Goal: Task Accomplishment & Management: Manage account settings

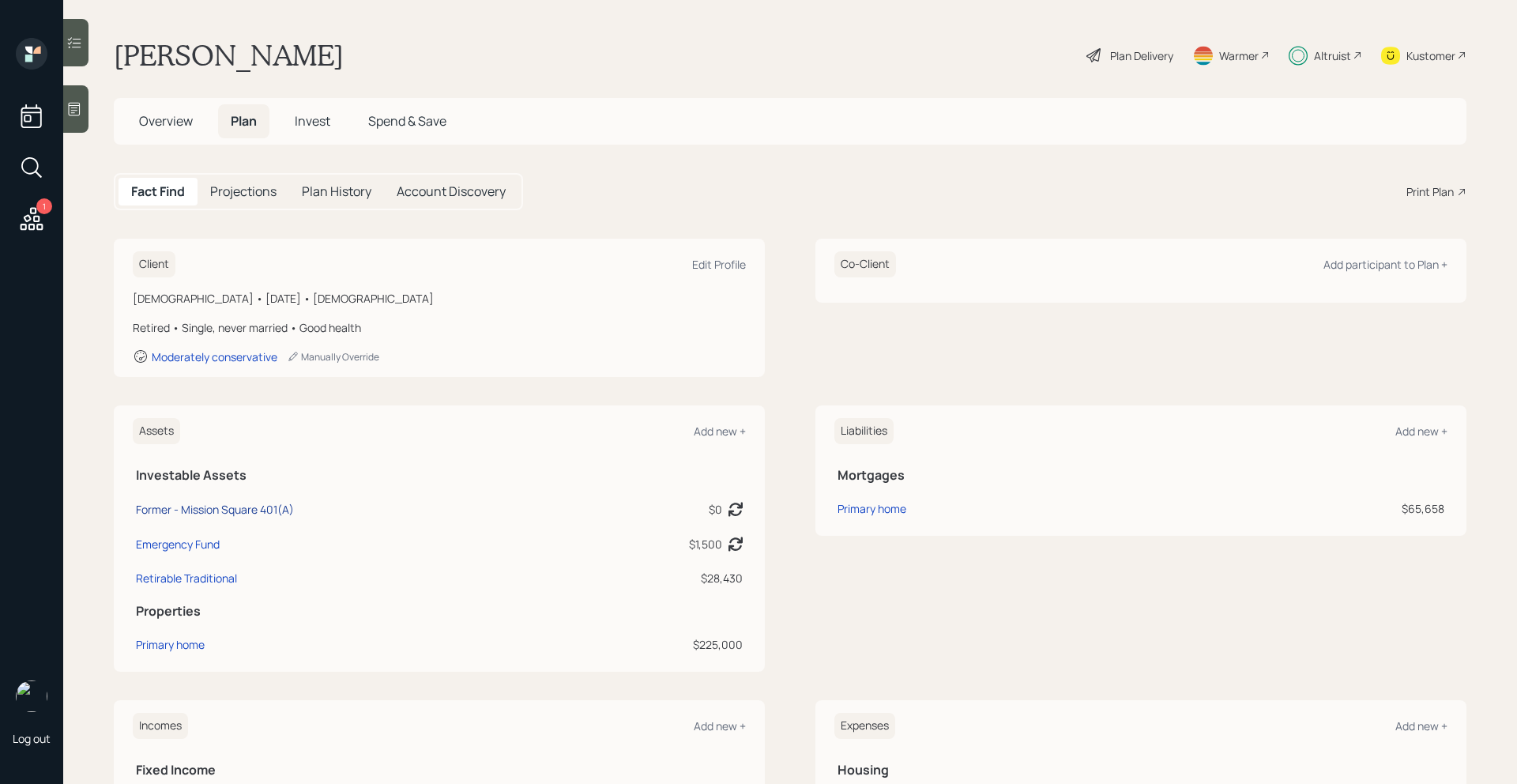
click at [283, 508] on div "Former - Mission Square 401(A)" at bounding box center [215, 509] width 158 height 16
select select "company_sponsored"
select select "balanced"
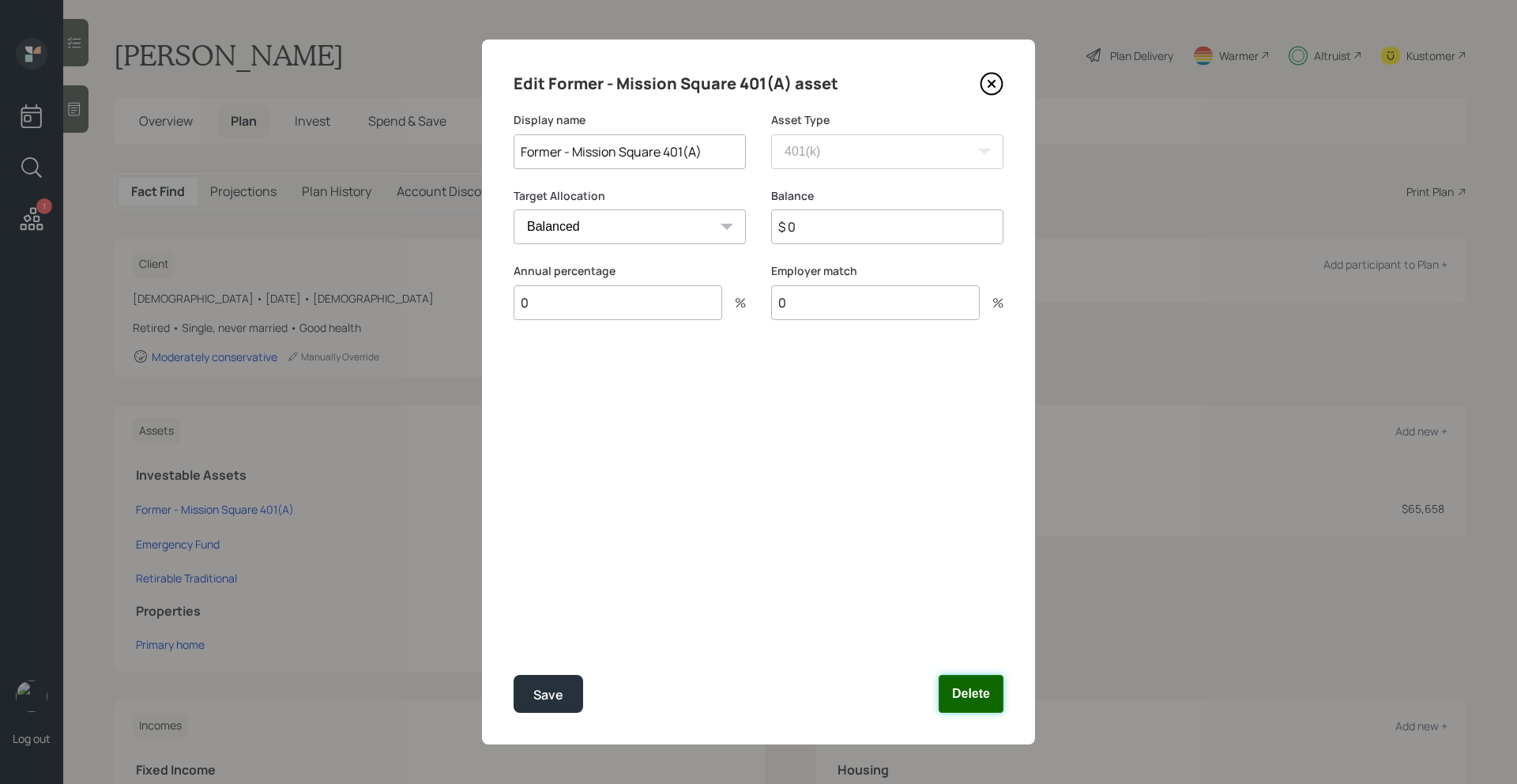
click at [972, 684] on button "Delete" at bounding box center [971, 693] width 65 height 38
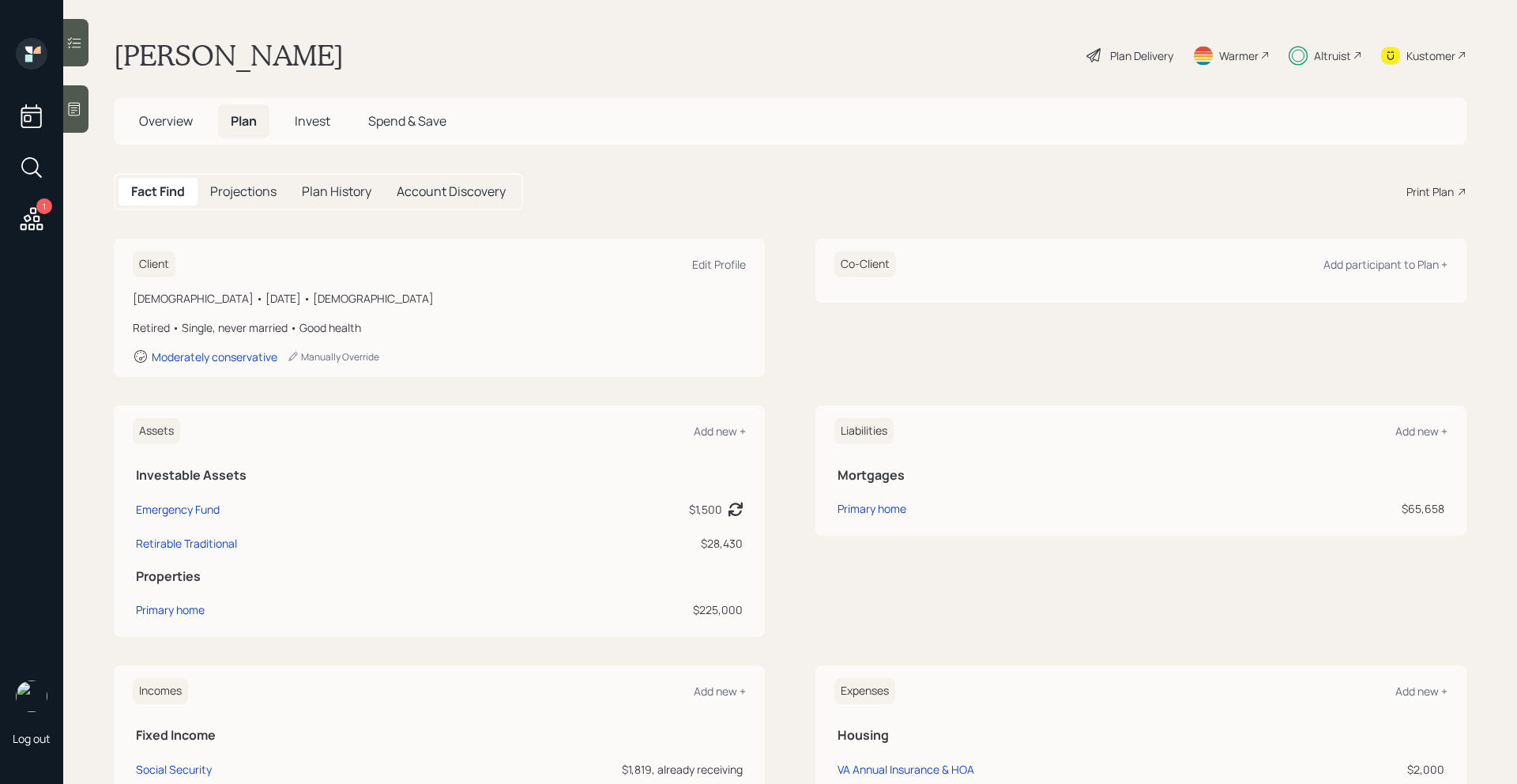
click at [1323, 53] on div "Altruist" at bounding box center [1332, 56] width 37 height 16
click at [308, 117] on span "Invest" at bounding box center [313, 121] width 36 height 17
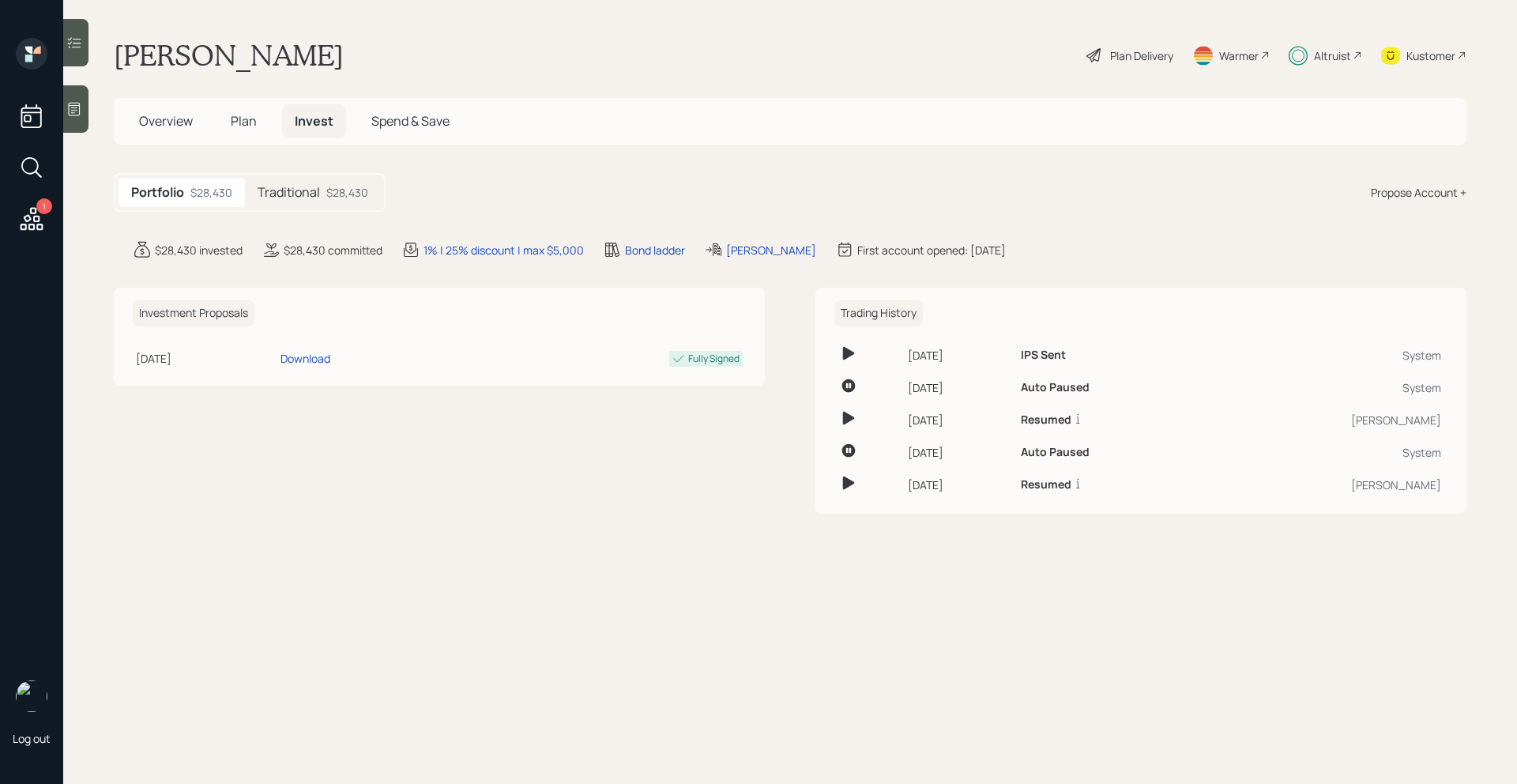
click at [245, 120] on span "Plan" at bounding box center [244, 121] width 26 height 17
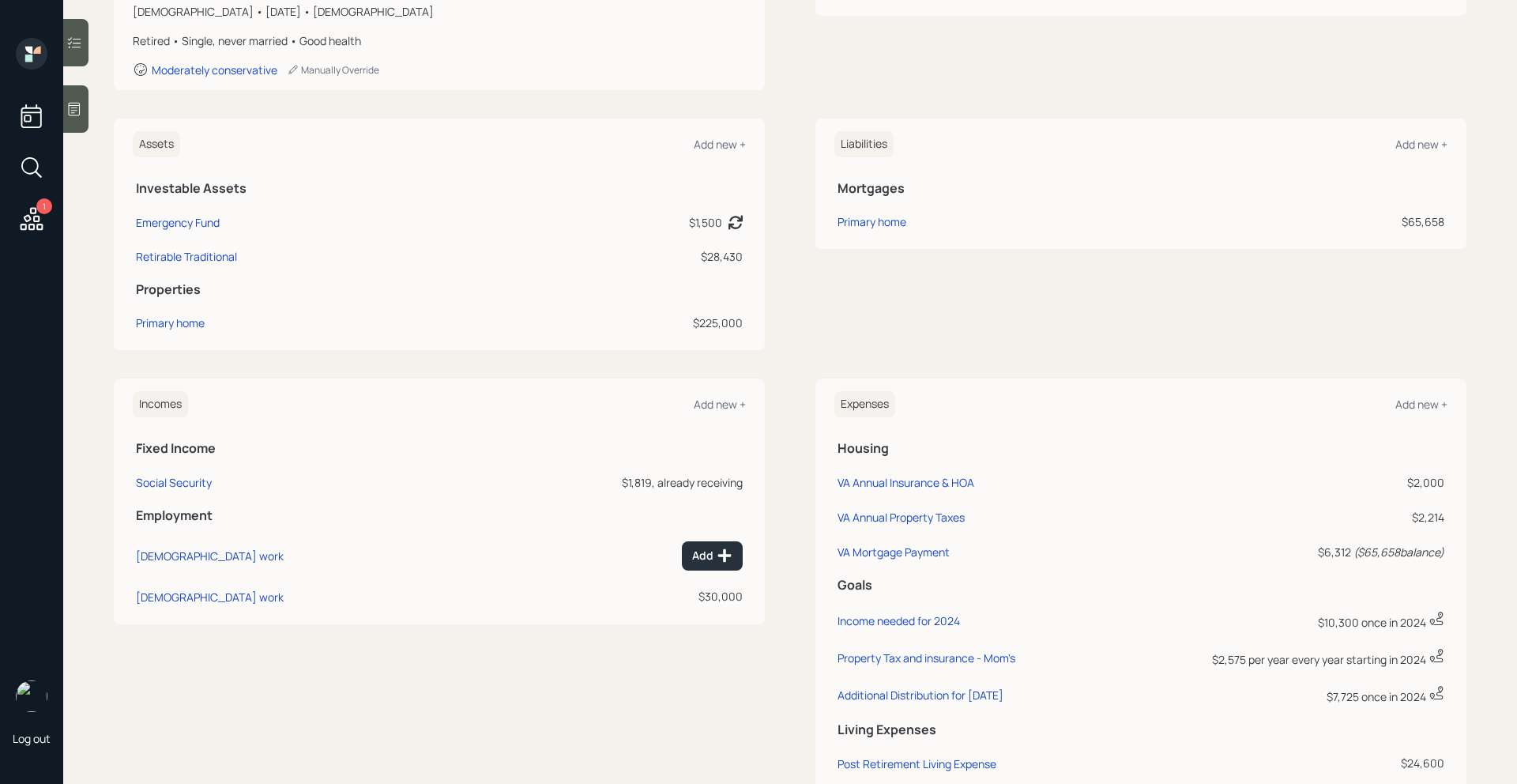
scroll to position [445, 0]
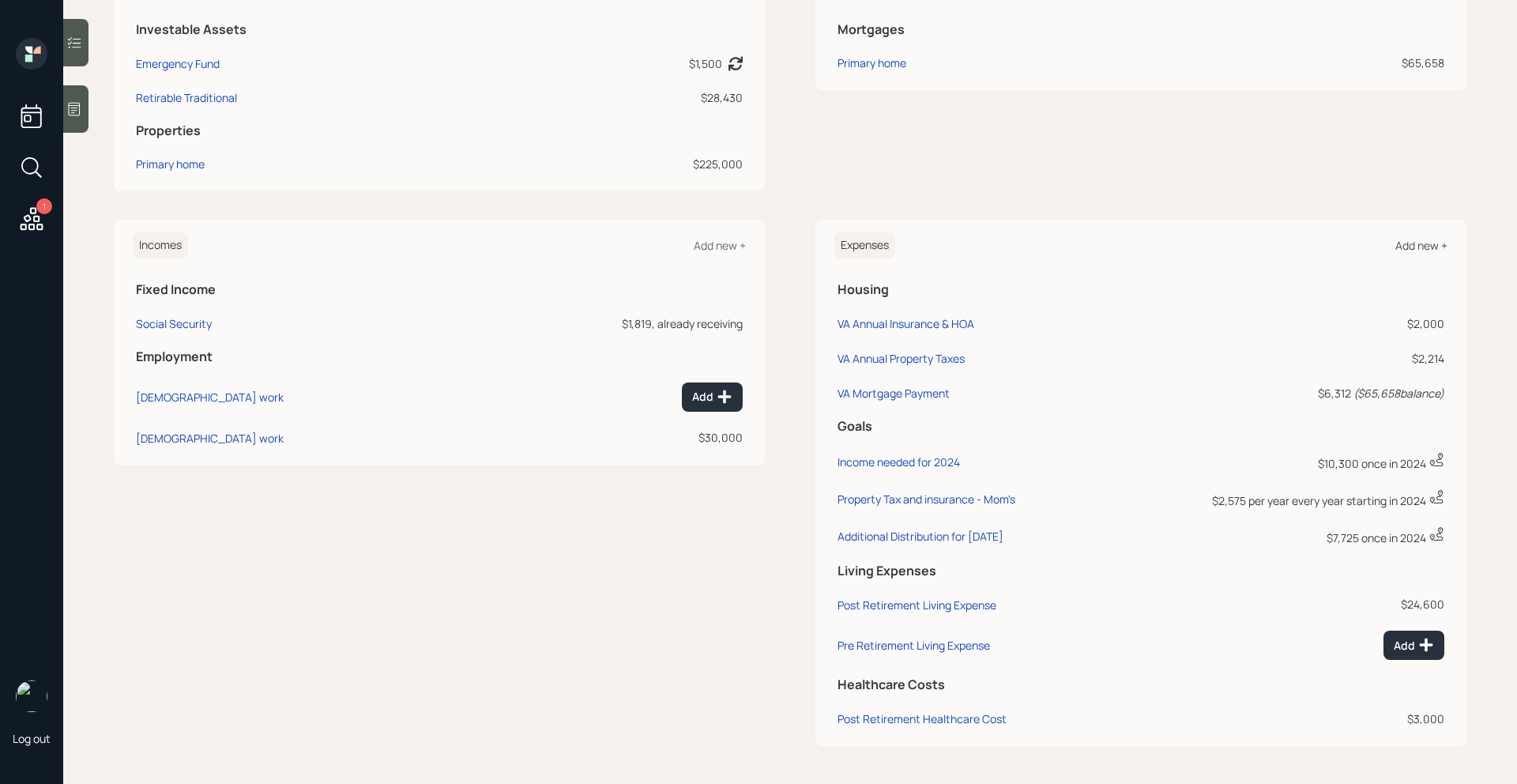
click at [1421, 244] on div "Add new +" at bounding box center [1421, 245] width 52 height 15
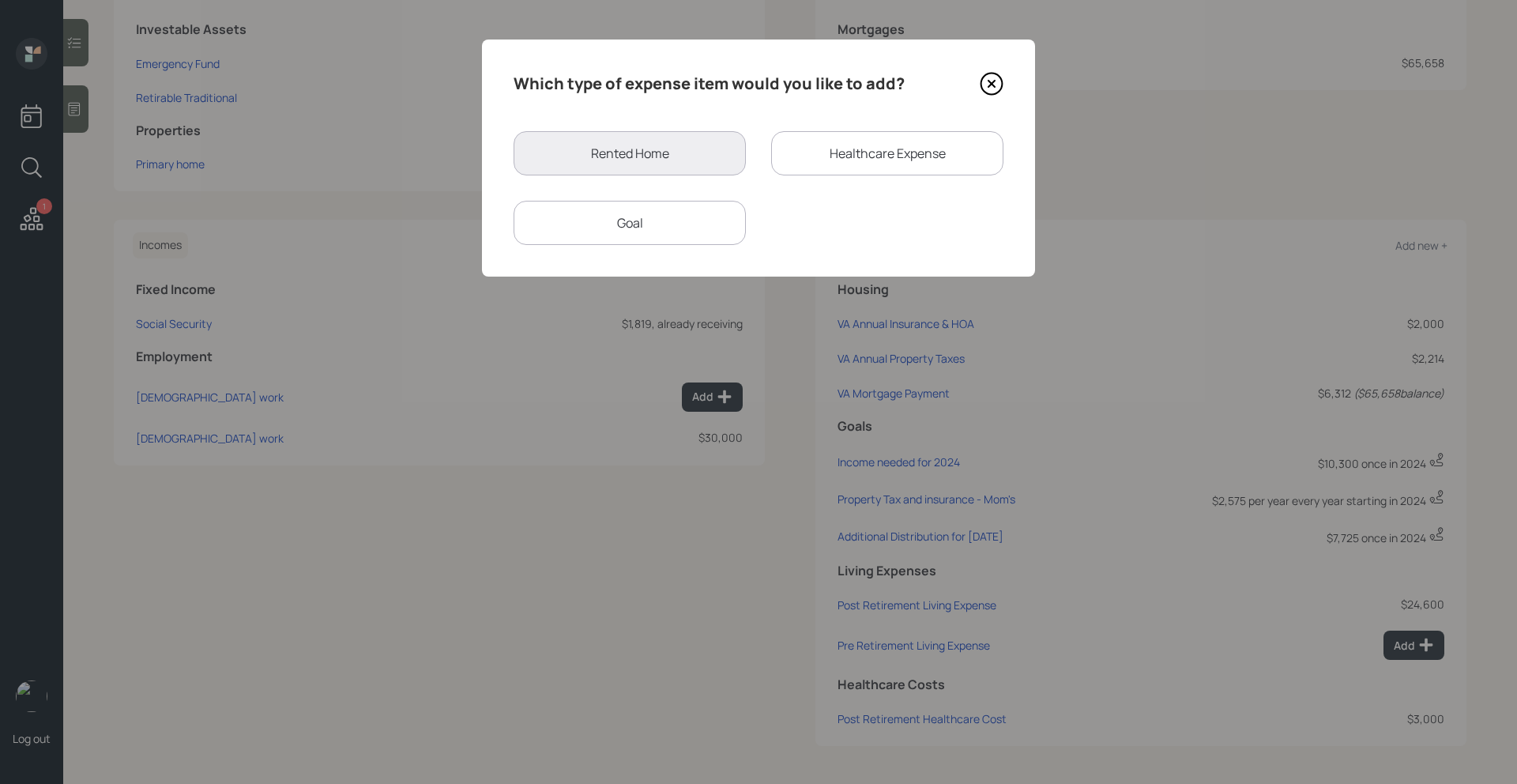
click at [686, 228] on div "Goal" at bounding box center [629, 223] width 232 height 45
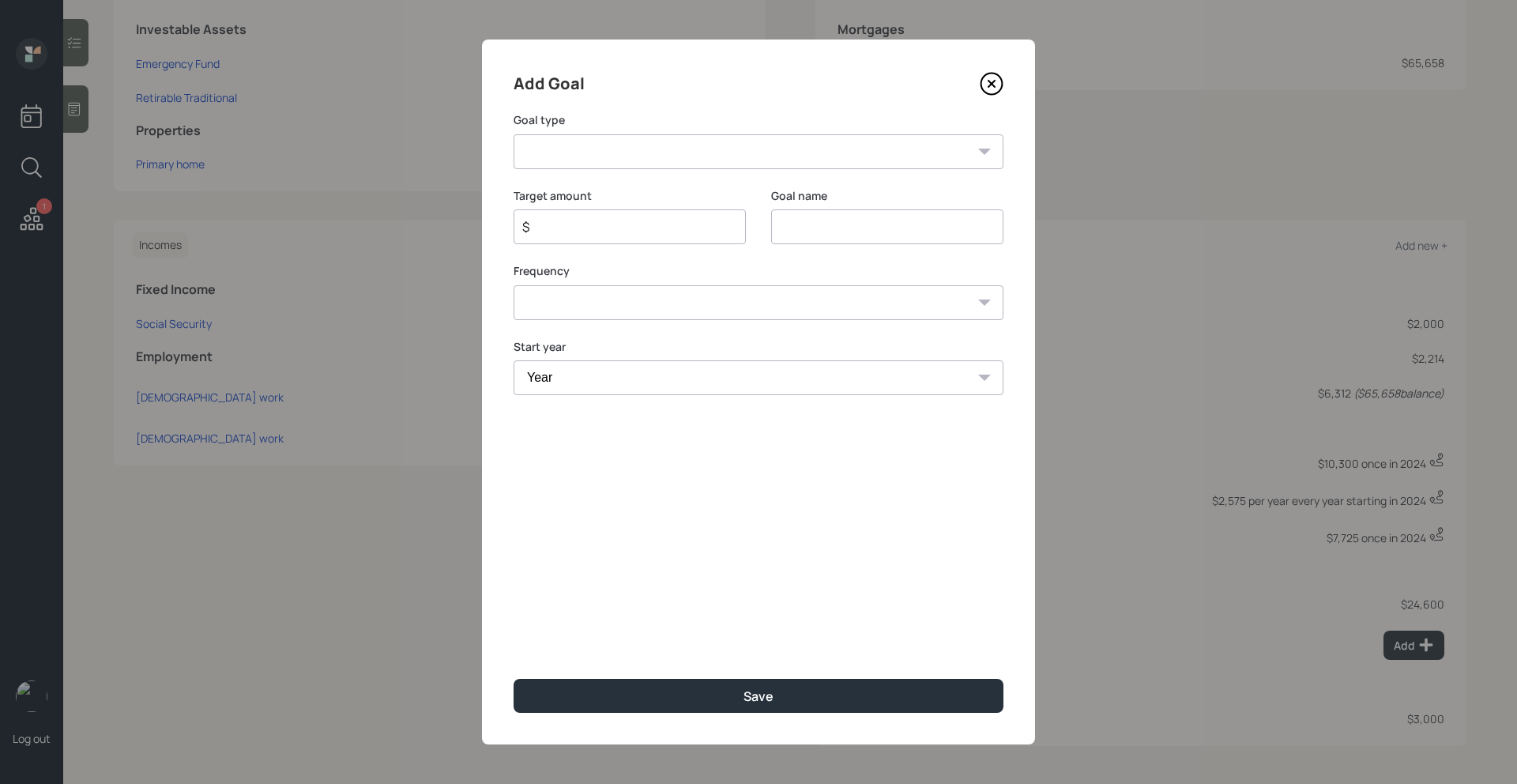
click at [660, 147] on select "Create an emergency fund Donate to charity Purchase a home Make a purchase Supp…" at bounding box center [758, 151] width 490 height 35
select select "other"
click at [513, 134] on select "Create an emergency fund Donate to charity Purchase a home Make a purchase Supp…" at bounding box center [758, 151] width 490 height 35
click at [875, 244] on div "Goal name Other" at bounding box center [887, 226] width 232 height 76
click at [875, 235] on input "Other" at bounding box center [887, 227] width 232 height 35
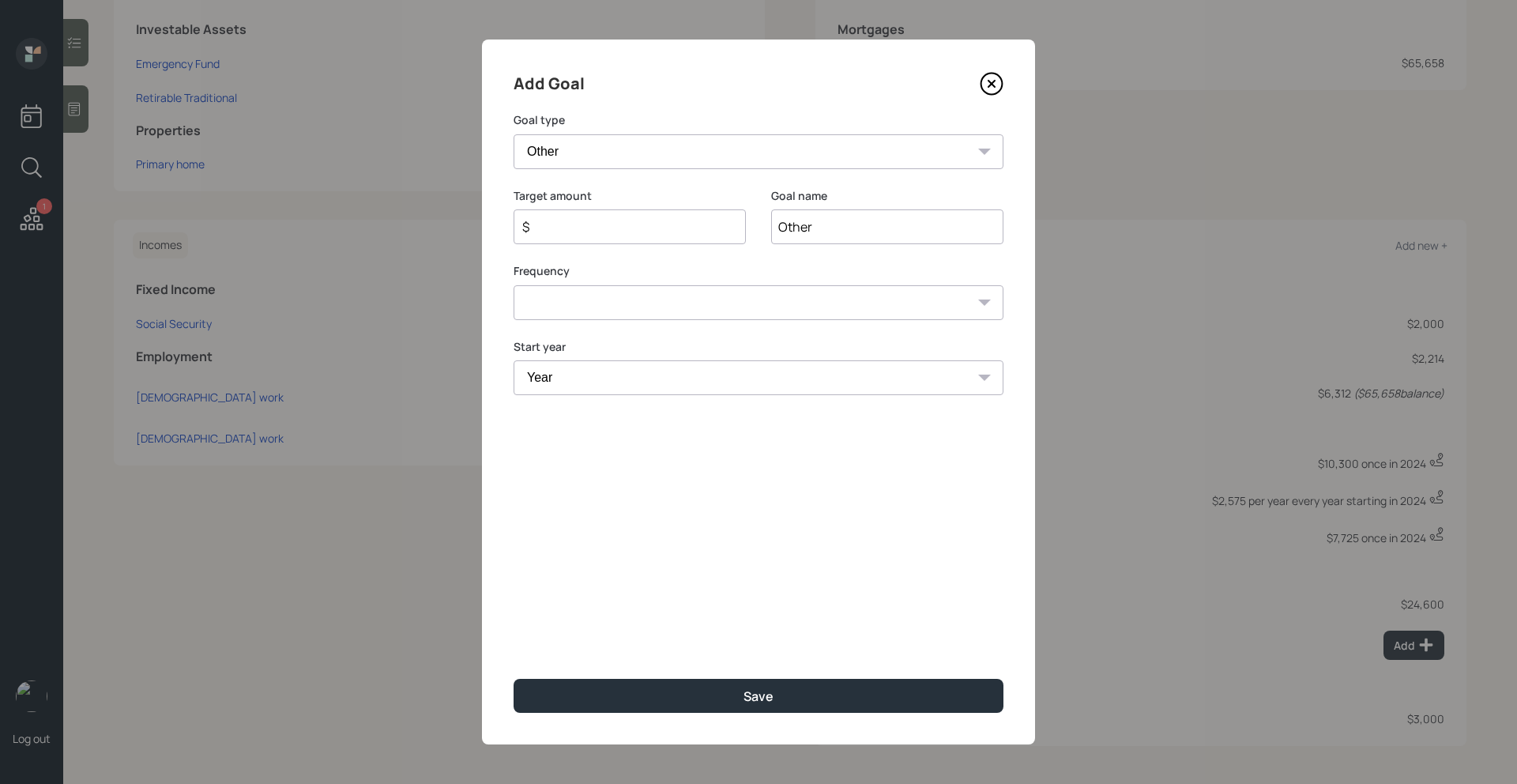
click at [875, 235] on input "Other" at bounding box center [887, 227] width 232 height 35
click at [948, 230] on input "Distribution Request October '25-Jan" at bounding box center [887, 227] width 232 height 35
click at [981, 231] on input "Distribution Request Oct '25-Jan" at bounding box center [887, 227] width 232 height 35
type input "Distribution Request Oct '25-[DATE]"
click at [692, 296] on select "One time Every 1 year Every 2 years Every 3 years Every 4 years Every 5 years E…" at bounding box center [758, 302] width 490 height 35
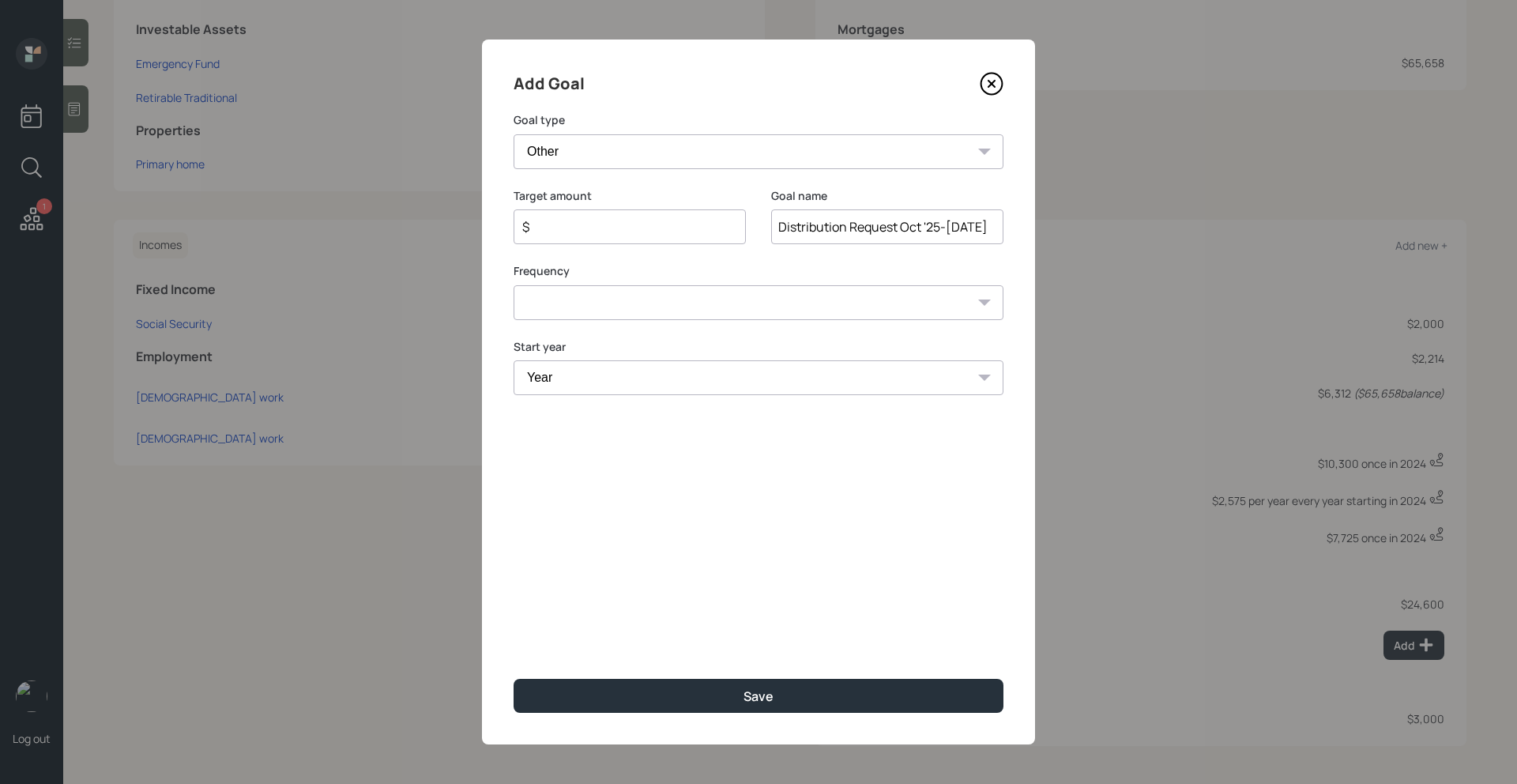
select select "0"
click at [513, 285] on select "One time Every 1 year Every 2 years Every 3 years Every 4 years Every 5 years E…" at bounding box center [758, 302] width 490 height 35
click at [612, 225] on input "$" at bounding box center [624, 226] width 206 height 19
type input "$ 3,700"
click at [584, 371] on select "Year [DATE] 2026 2027 2028 2029 2030 2031 2032 2033 2034 2035 2036 2037 2038 20…" at bounding box center [758, 377] width 490 height 35
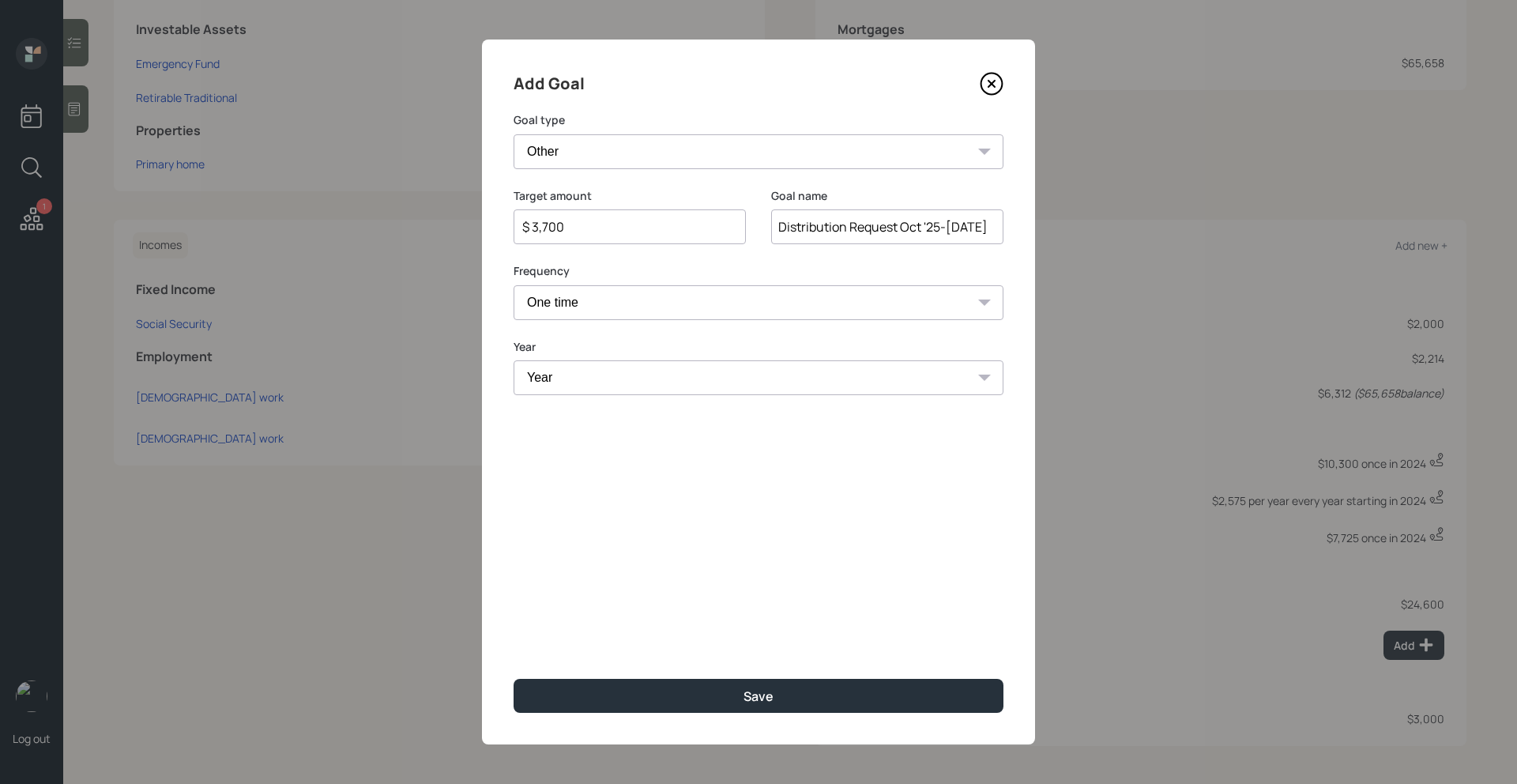
select select "2025"
click at [513, 360] on select "Year [DATE] 2026 2027 2028 2029 2030 2031 2032 2033 2034 2035 2036 2037 2038 20…" at bounding box center [758, 377] width 490 height 35
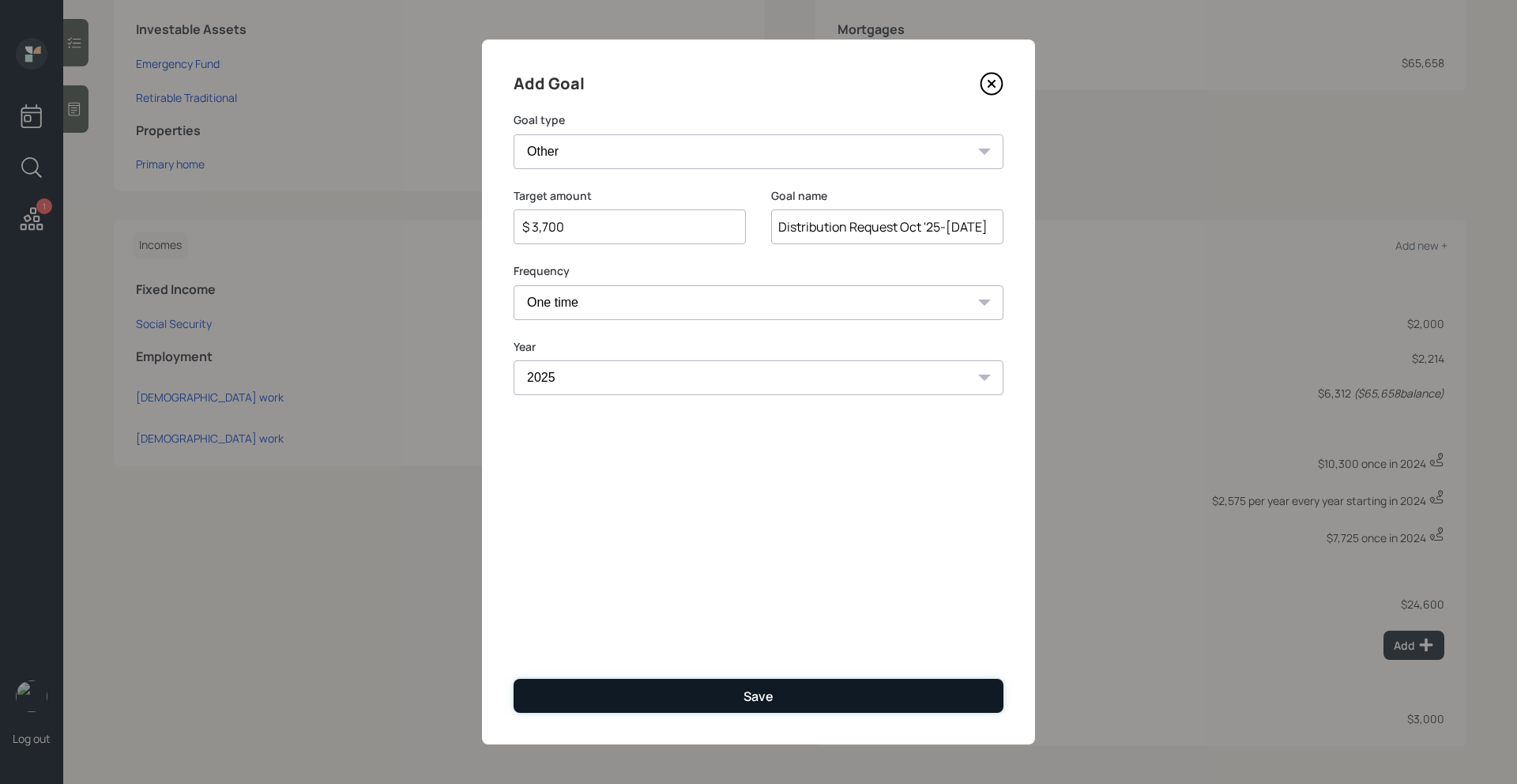
click at [694, 694] on button "Save" at bounding box center [758, 696] width 490 height 34
type input "$"
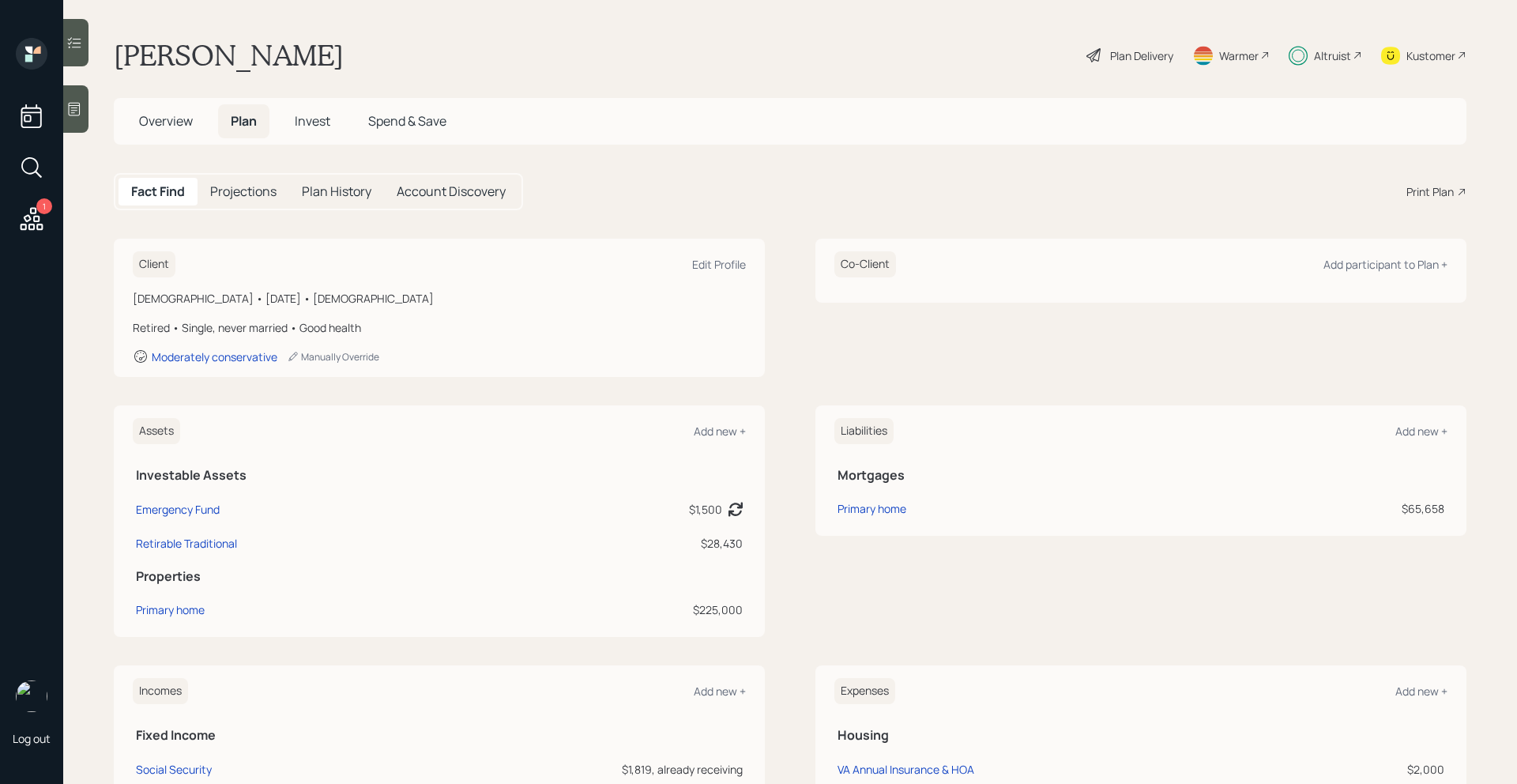
click at [347, 187] on h5 "Plan History" at bounding box center [337, 191] width 70 height 15
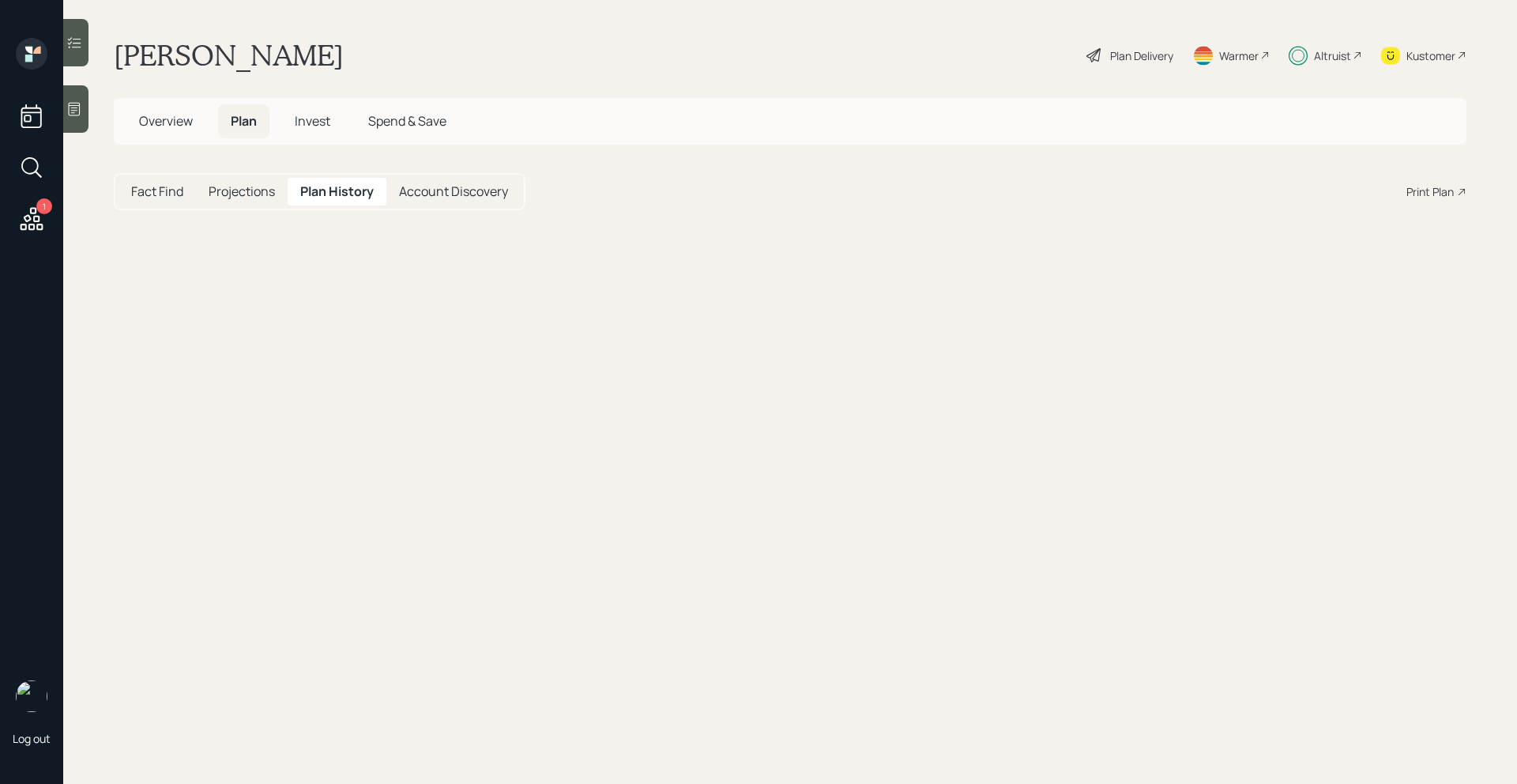
click at [313, 117] on span "Invest" at bounding box center [313, 121] width 36 height 17
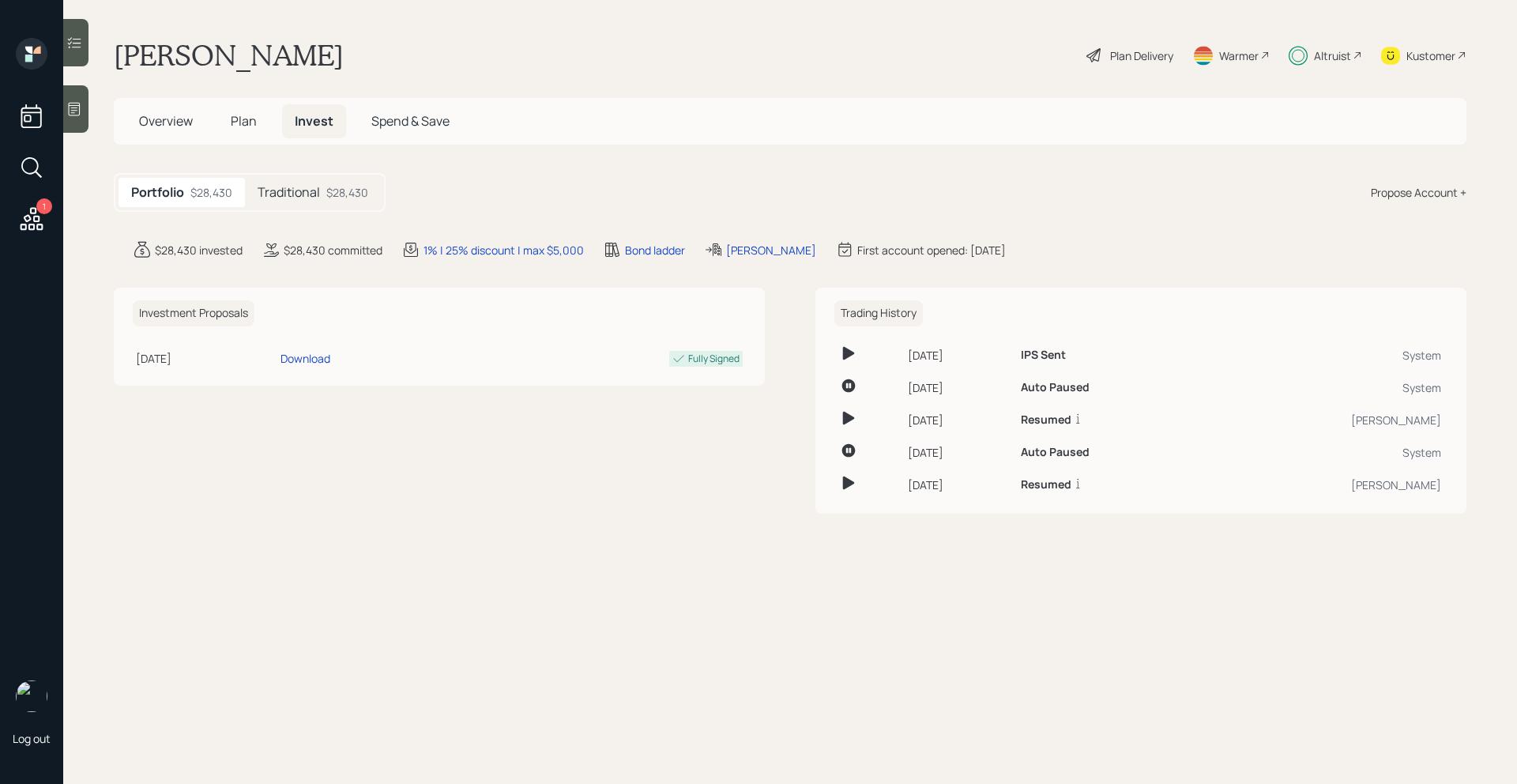
click at [340, 210] on div "Portfolio $28,430 Traditional $28,430" at bounding box center [249, 193] width 272 height 39
click at [344, 193] on div "$28,430" at bounding box center [347, 192] width 42 height 16
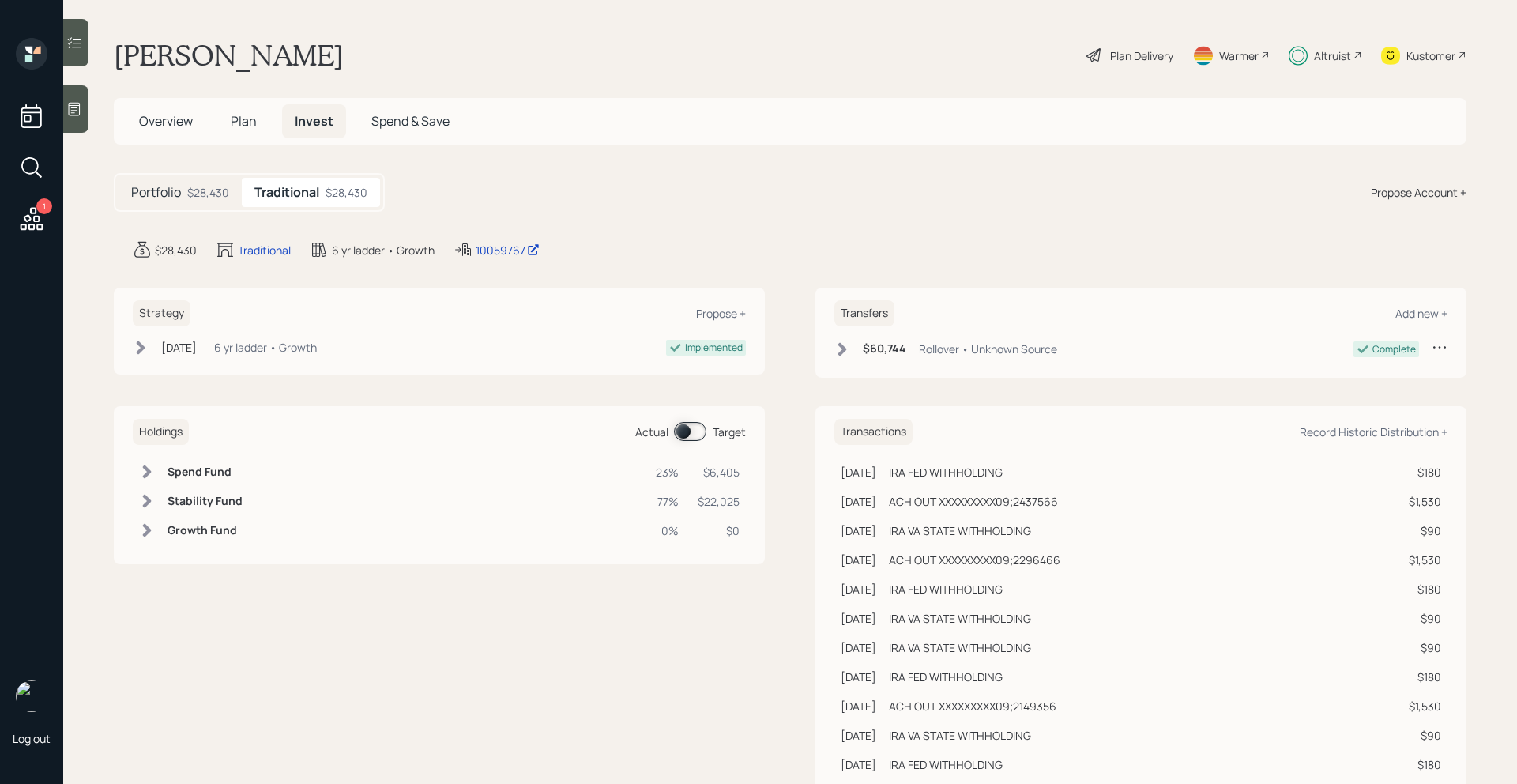
click at [699, 431] on span at bounding box center [690, 431] width 32 height 19
click at [699, 430] on span at bounding box center [690, 431] width 32 height 19
click at [246, 120] on span "Plan" at bounding box center [244, 121] width 26 height 17
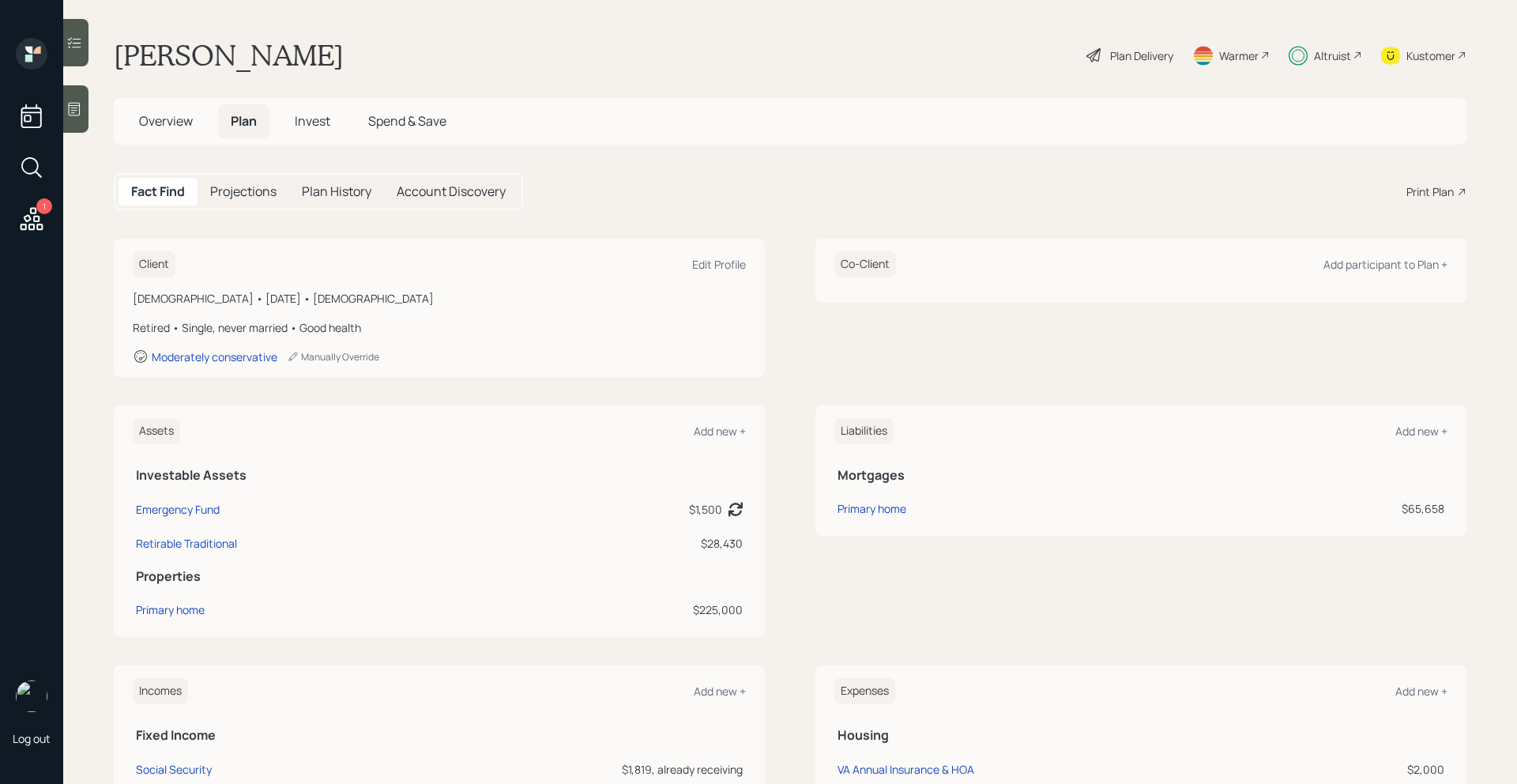
scroll to position [480, 0]
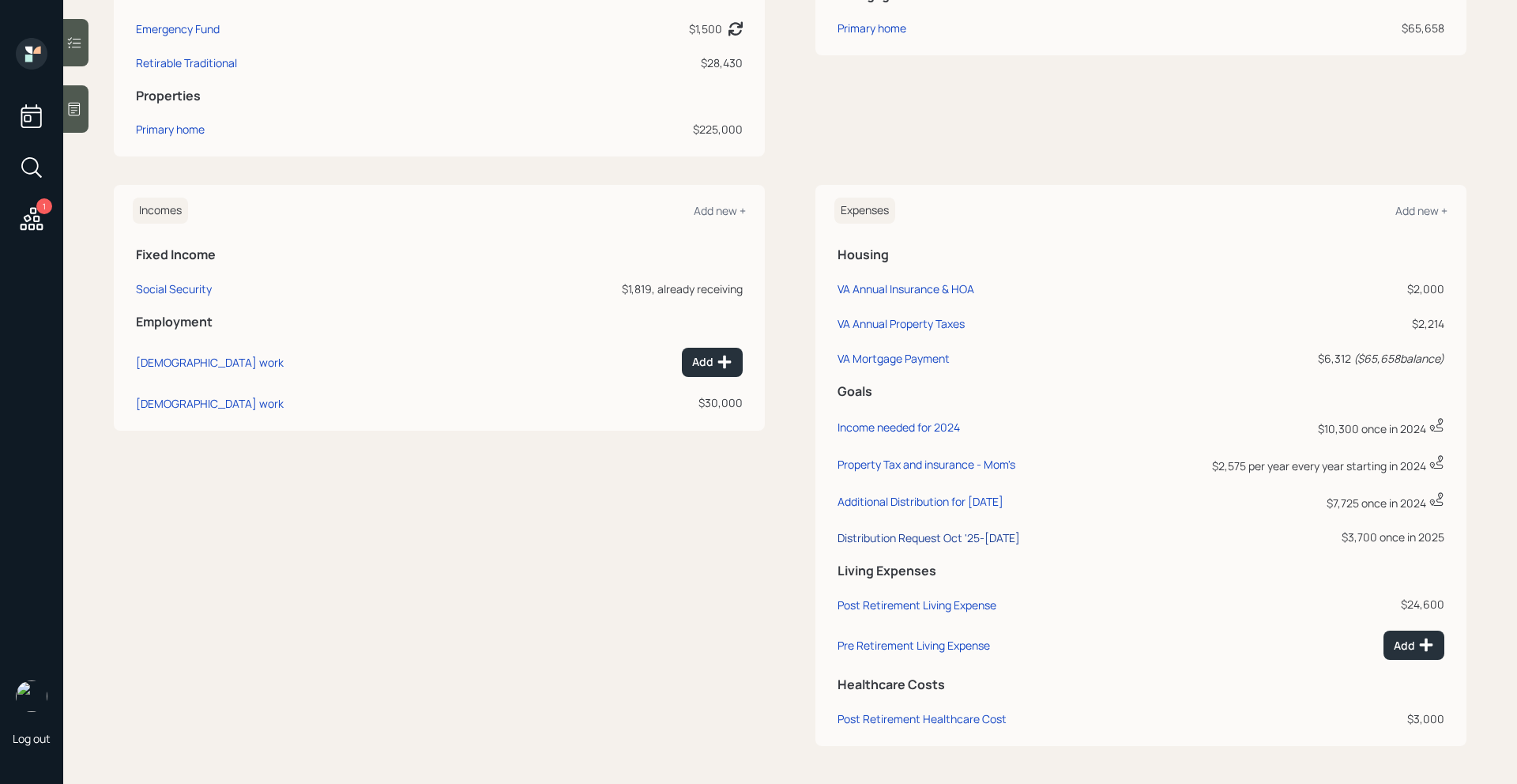
click at [961, 540] on div "Distribution Request Oct '25-[DATE]" at bounding box center [928, 538] width 182 height 15
select select "0"
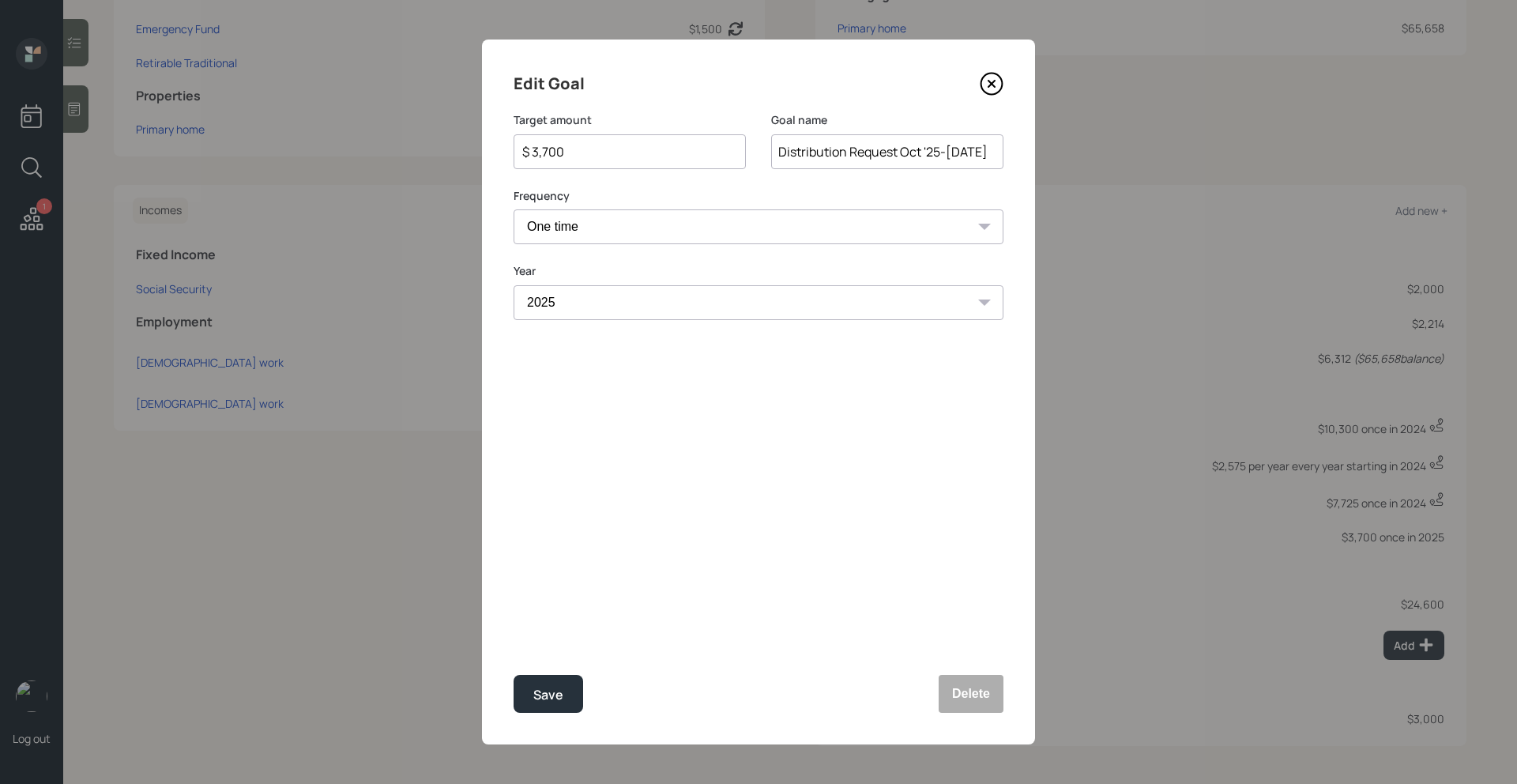
click at [576, 149] on input "$ 3,700" at bounding box center [624, 151] width 206 height 19
click at [571, 684] on button "Save" at bounding box center [548, 693] width 70 height 38
type input "$ 3,700"
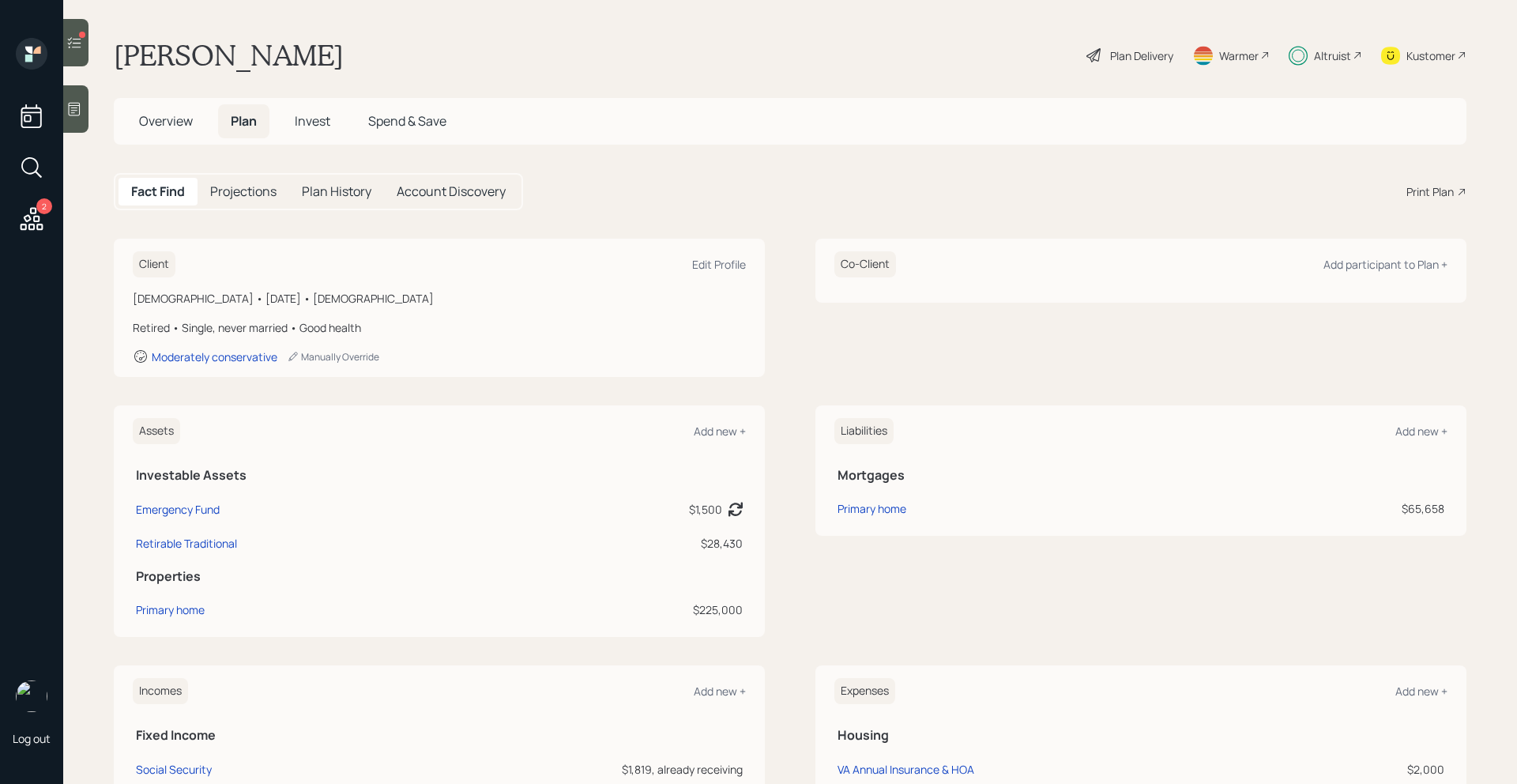
click at [326, 122] on span "Invest" at bounding box center [313, 121] width 36 height 17
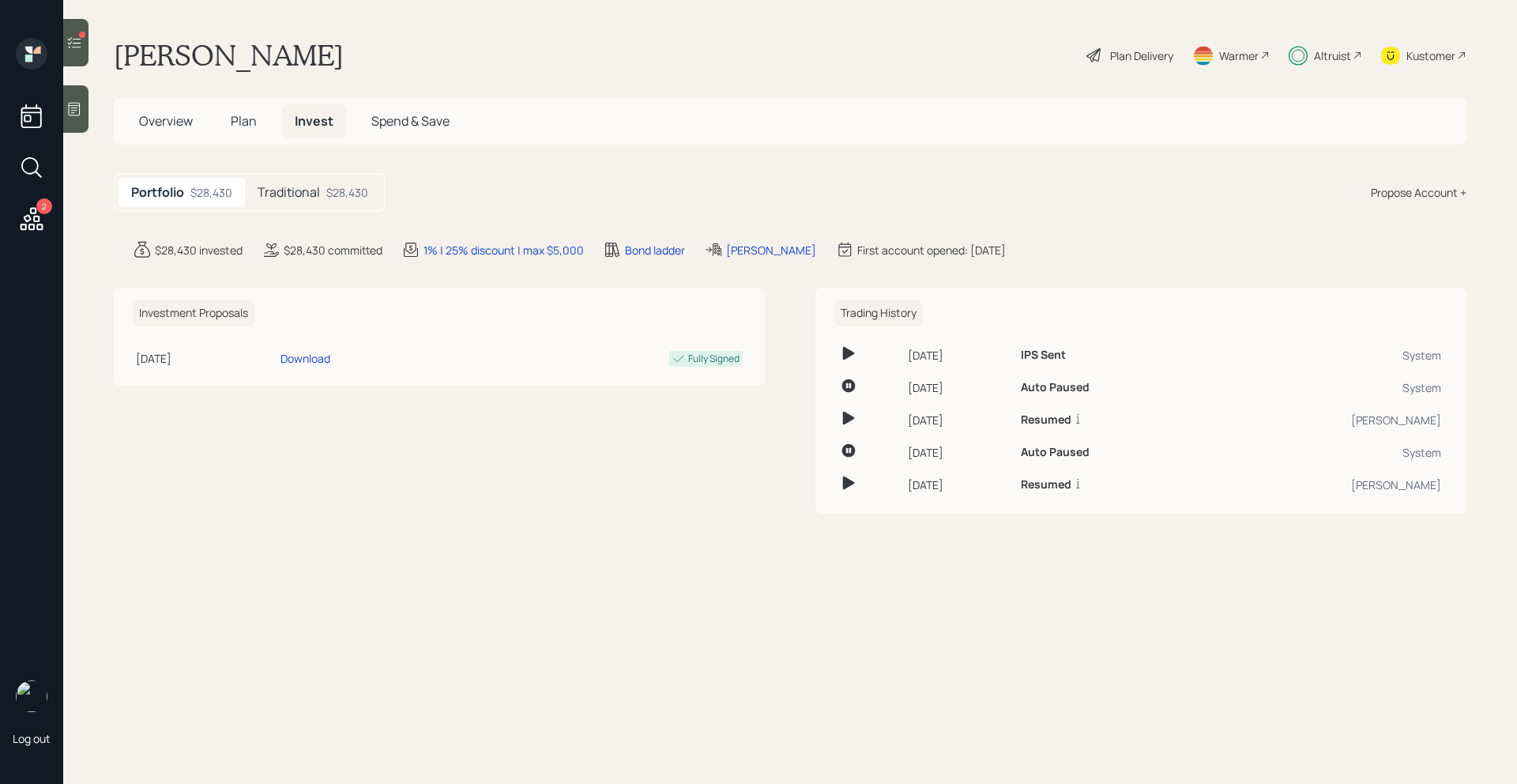
click at [345, 195] on div "$28,430" at bounding box center [347, 192] width 42 height 16
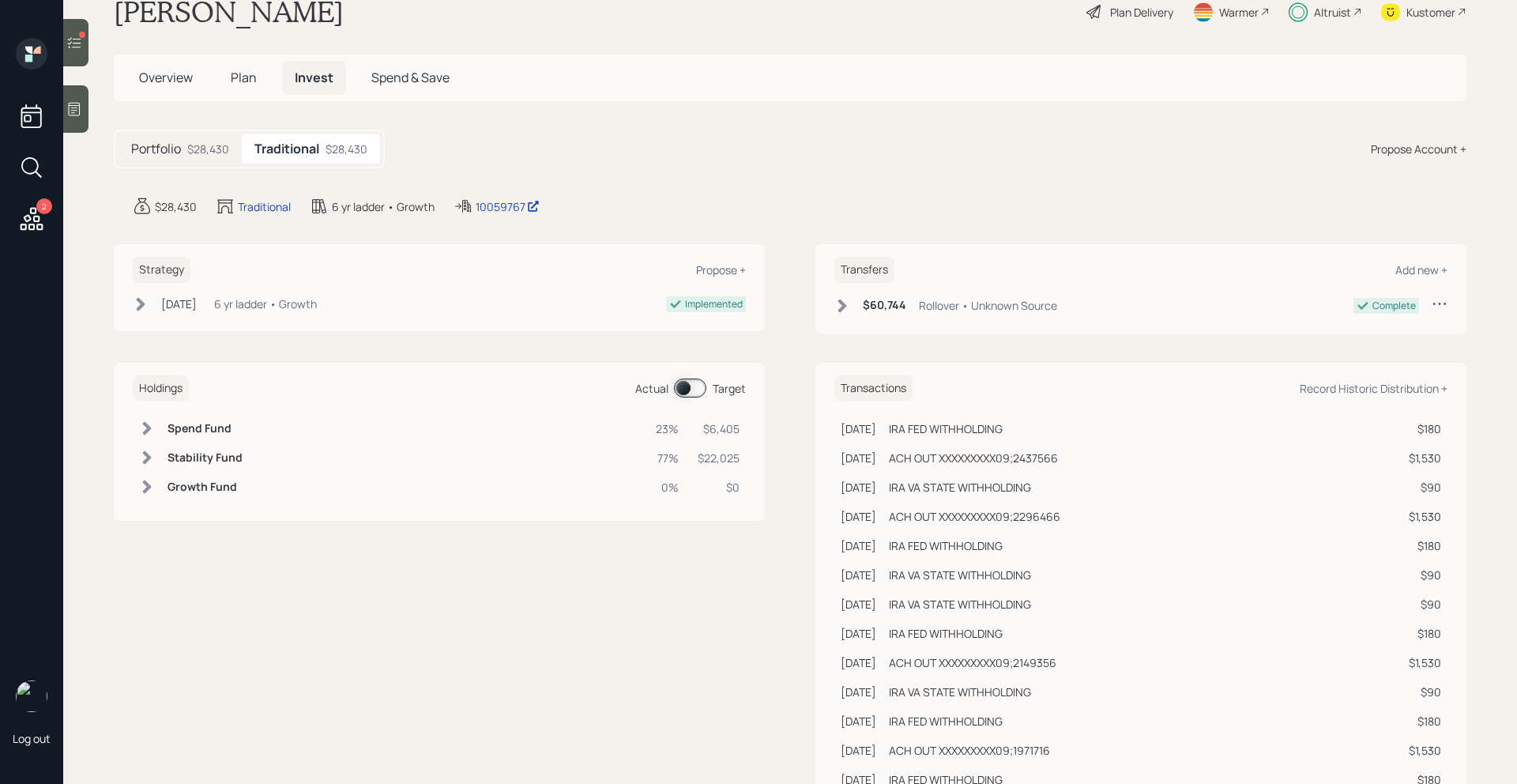
scroll to position [45, 0]
click at [682, 391] on span at bounding box center [690, 386] width 32 height 19
click at [80, 34] on div at bounding box center [83, 35] width 6 height 6
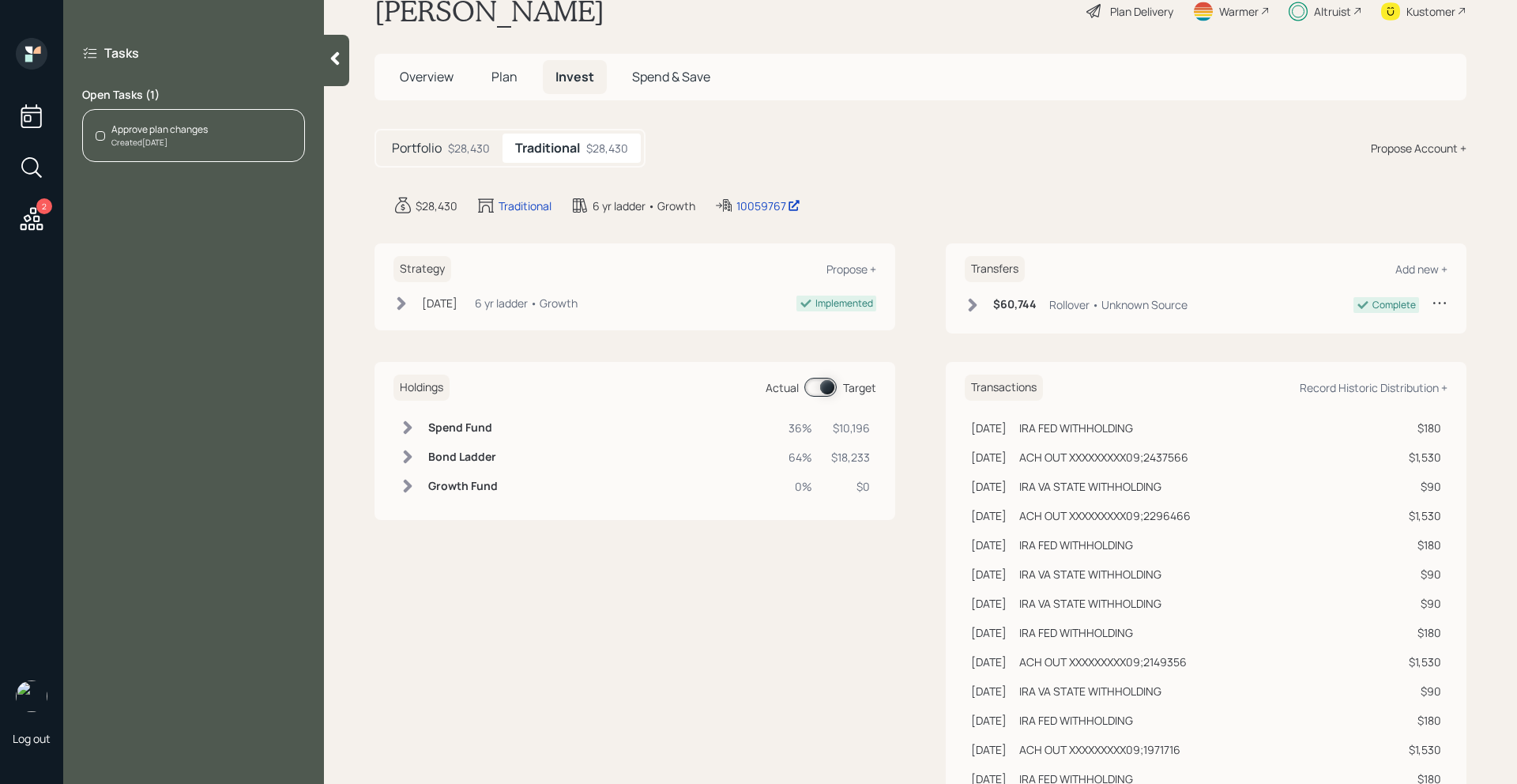
click at [255, 135] on div "Approve plan changes Created Today" at bounding box center [193, 135] width 223 height 53
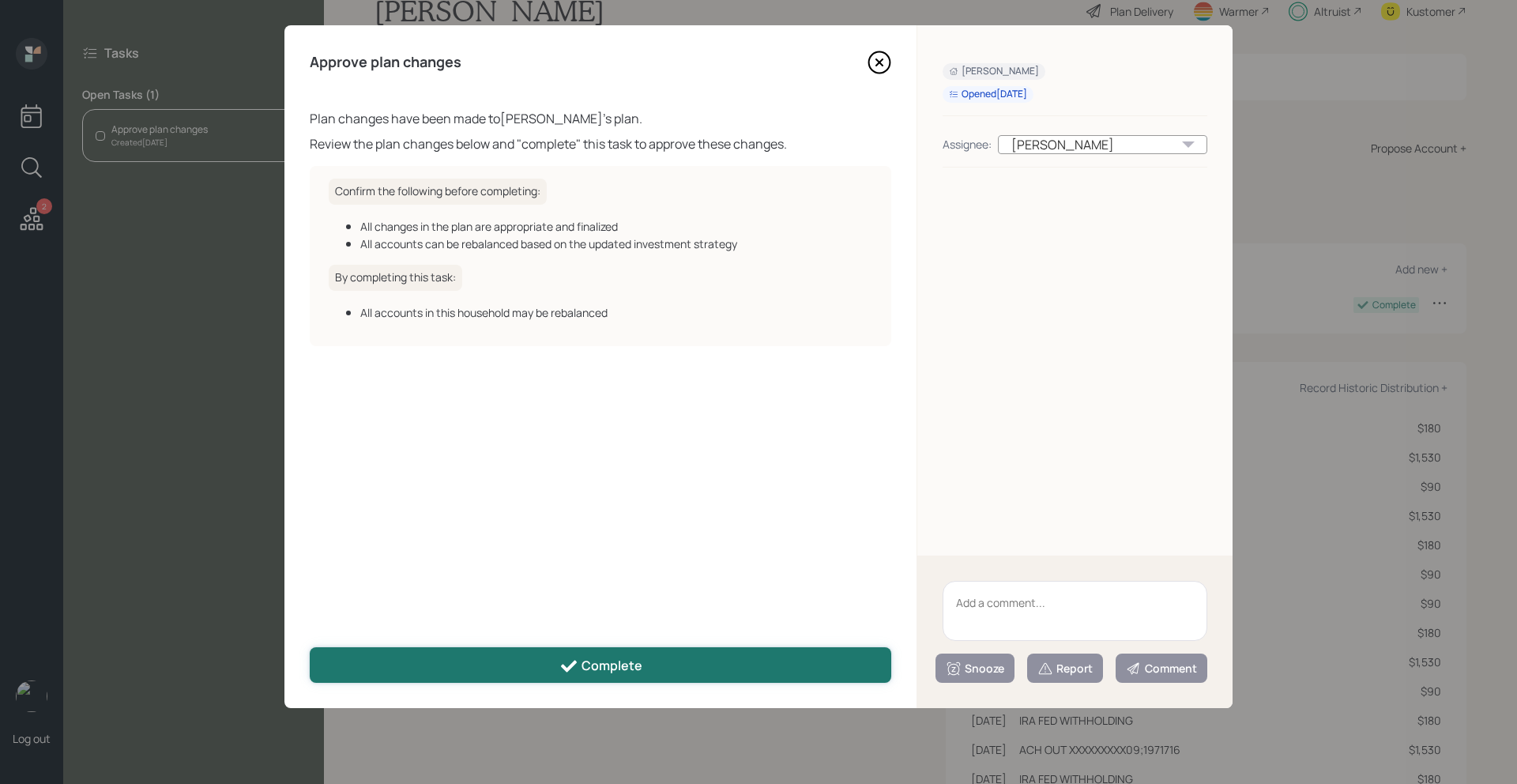
click at [562, 678] on button "Complete" at bounding box center [600, 665] width 582 height 36
